Goal: Check status: Check status

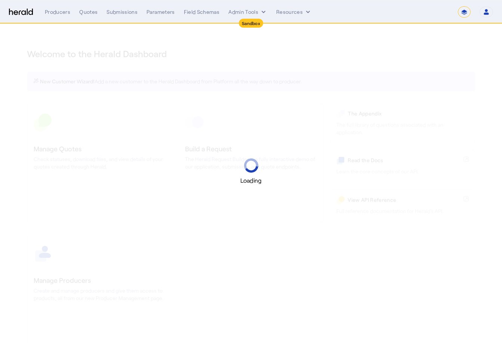
select select "*******"
select select "pfm_2v8p_herald_api"
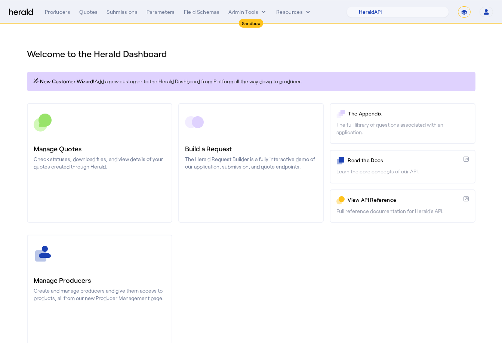
click at [321, 68] on div "Welcome to the Herald Dashboard New Customer Wizard! Add a new customer to the …" at bounding box center [251, 196] width 478 height 345
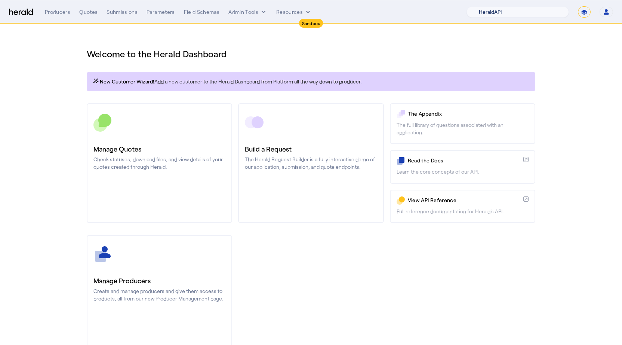
click at [502, 14] on select "1Fort Acrisure Acturis Affinity Advisors Affinity Risk Agentero AmWins Anzen Ao…" at bounding box center [517, 11] width 102 height 11
click at [502, 15] on select "**********" at bounding box center [584, 11] width 13 height 11
select select "**********"
click at [502, 6] on select "**********" at bounding box center [584, 11] width 13 height 11
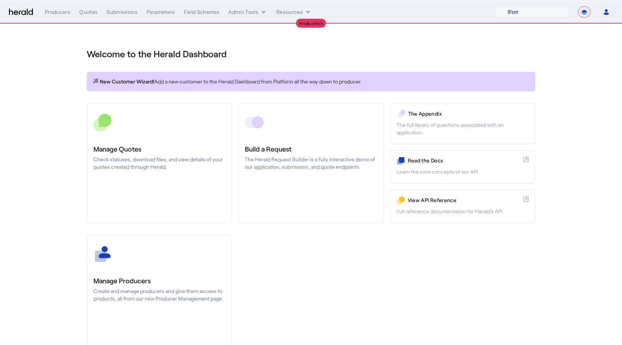
click at [502, 14] on select "1Fort Affinity Risk Billy BindHQ Bunker CRC Campus Coverage Citadel Fifthwall F…" at bounding box center [532, 11] width 74 height 11
select select "pfm_a9p2_hib_marketplace"
click at [495, 6] on select "1Fort Affinity Risk Billy BindHQ Bunker CRC Campus Coverage Citadel Fifthwall F…" at bounding box center [532, 11] width 74 height 11
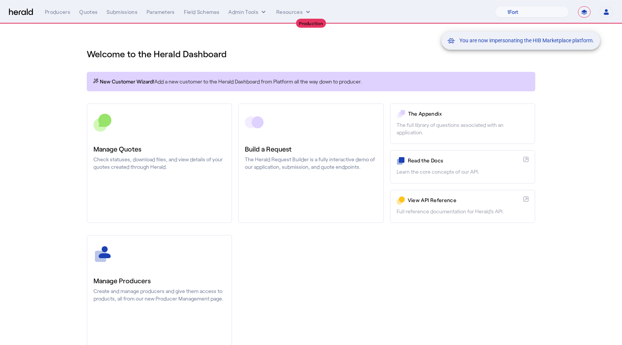
click at [123, 11] on div "You are now impersonating the HIB Marketplace platform." at bounding box center [311, 172] width 622 height 345
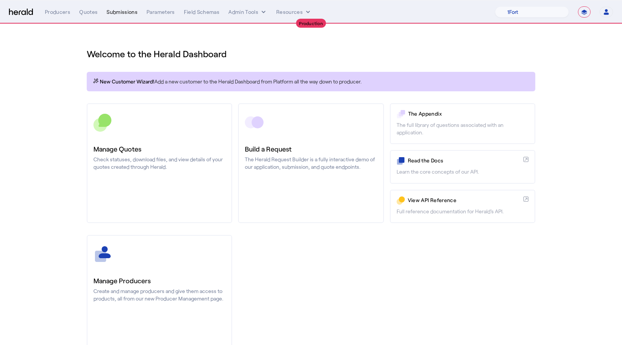
click at [125, 13] on div "Submissions" at bounding box center [122, 11] width 31 height 7
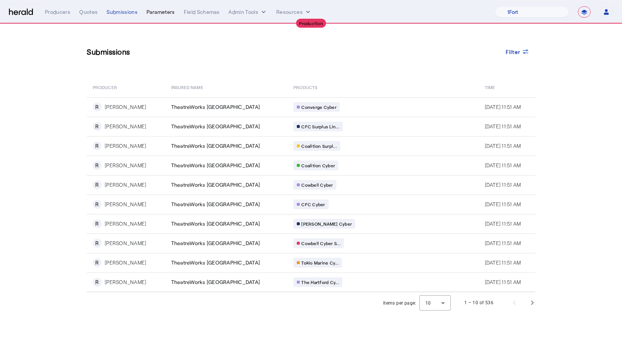
click at [152, 14] on div "Parameters" at bounding box center [161, 11] width 28 height 7
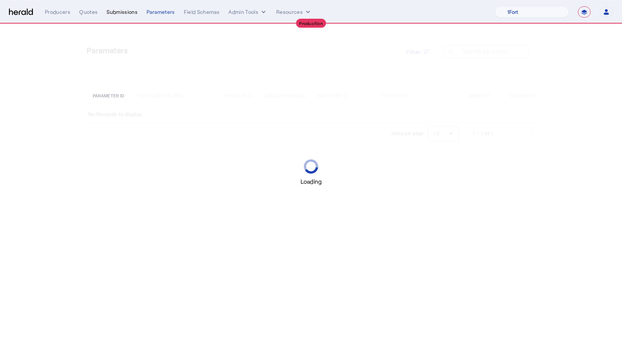
click at [132, 14] on div "Submissions" at bounding box center [122, 11] width 31 height 7
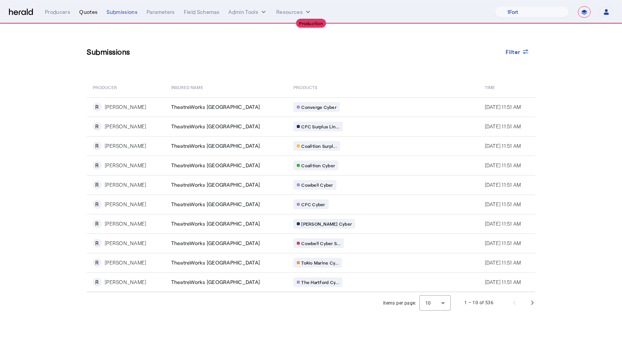
click at [90, 13] on div "Quotes" at bounding box center [88, 11] width 18 height 7
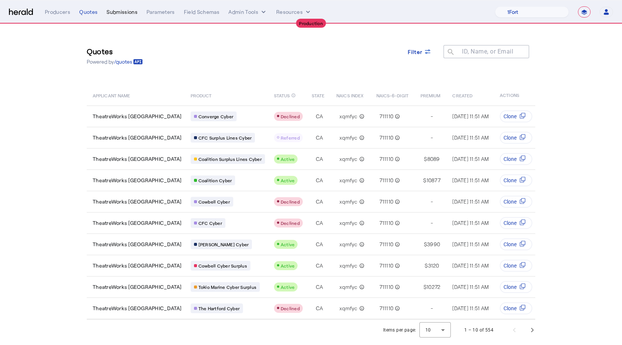
click at [118, 12] on div "Submissions" at bounding box center [122, 11] width 31 height 7
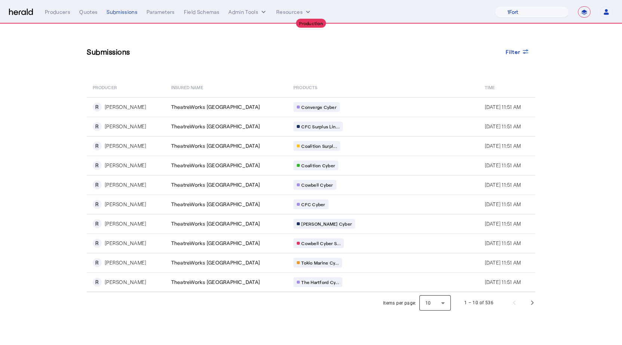
click at [438, 302] on div at bounding box center [434, 302] width 31 height 18
click at [433, 284] on span "50" at bounding box center [435, 282] width 19 height 9
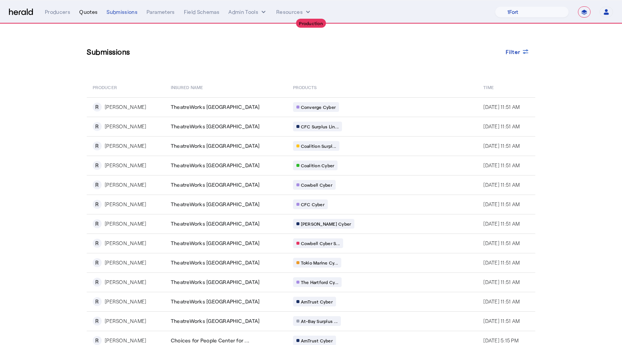
click at [86, 14] on div "Quotes" at bounding box center [88, 11] width 18 height 7
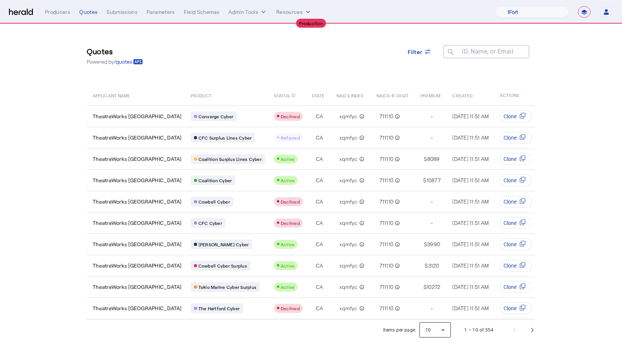
click at [432, 326] on div at bounding box center [434, 330] width 31 height 18
click at [430, 314] on span "50" at bounding box center [435, 309] width 19 height 9
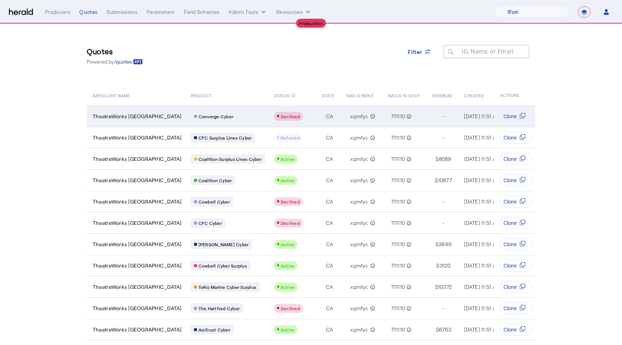
click at [248, 113] on div "Converge Cyber" at bounding box center [228, 116] width 74 height 10
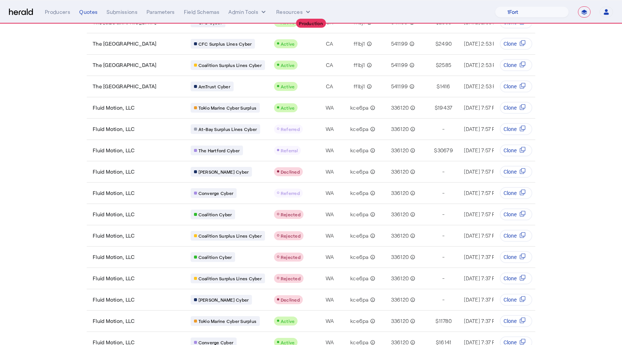
scroll to position [794, 0]
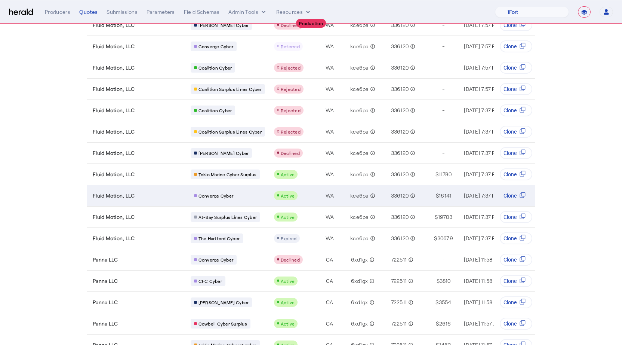
click at [243, 198] on div "Converge Cyber" at bounding box center [228, 196] width 74 height 10
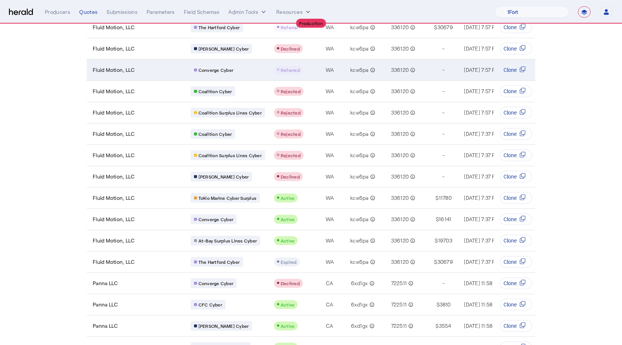
scroll to position [847, 0]
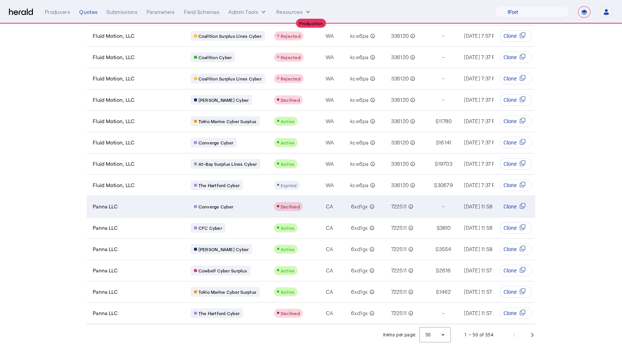
click at [247, 210] on div "Converge Cyber" at bounding box center [228, 206] width 74 height 10
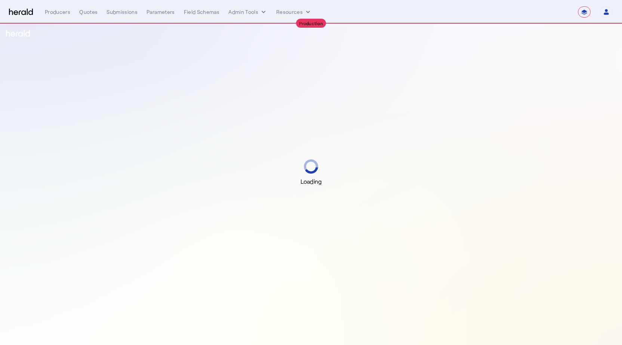
select select "**********"
